Goal: Navigation & Orientation: Find specific page/section

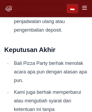
scroll to position [2417, 0]
